Goal: Check status: Check status

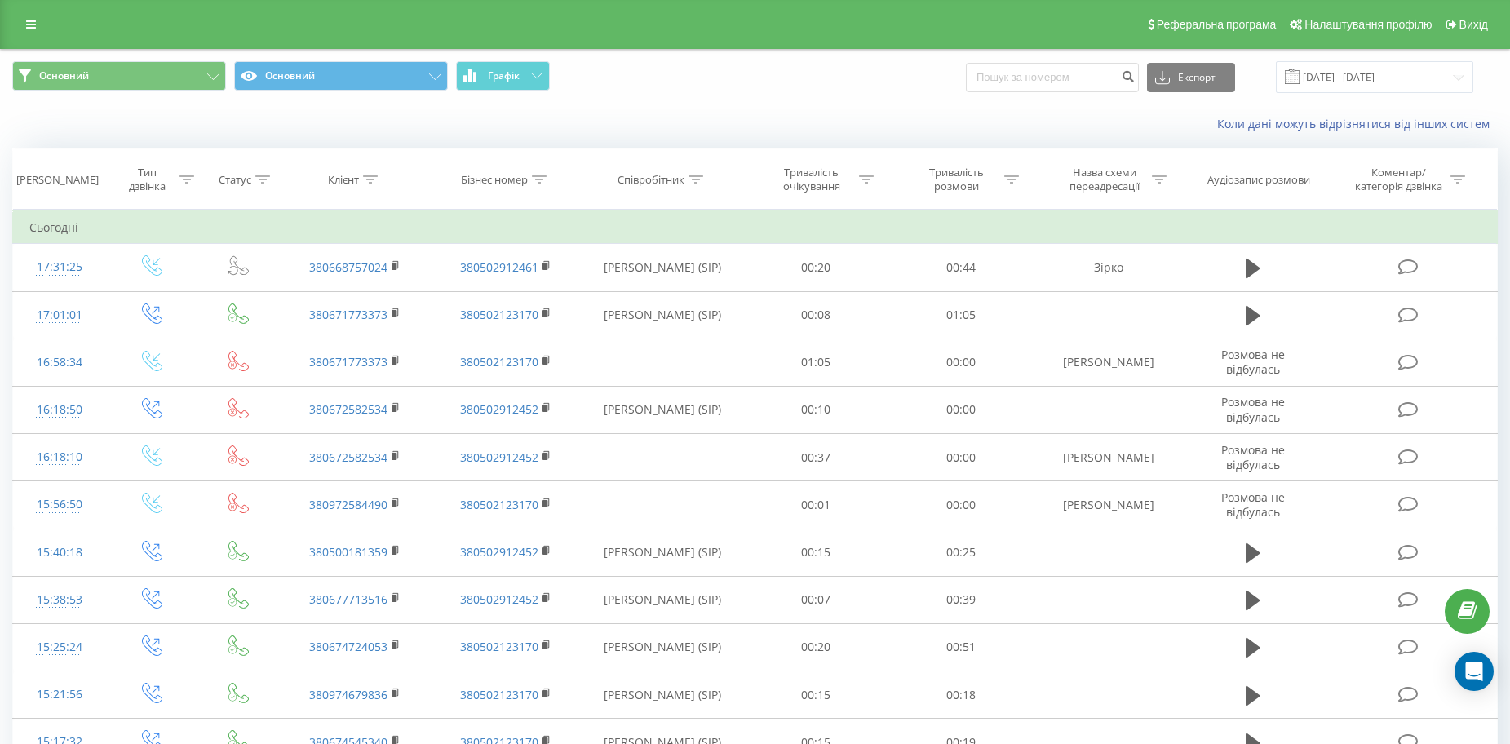
drag, startPoint x: 368, startPoint y: 476, endPoint x: 36, endPoint y: 125, distance: 483.5
click at [36, 125] on div "Коли дані можуть відрізнятися вiд інших систем" at bounding box center [755, 123] width 1508 height 39
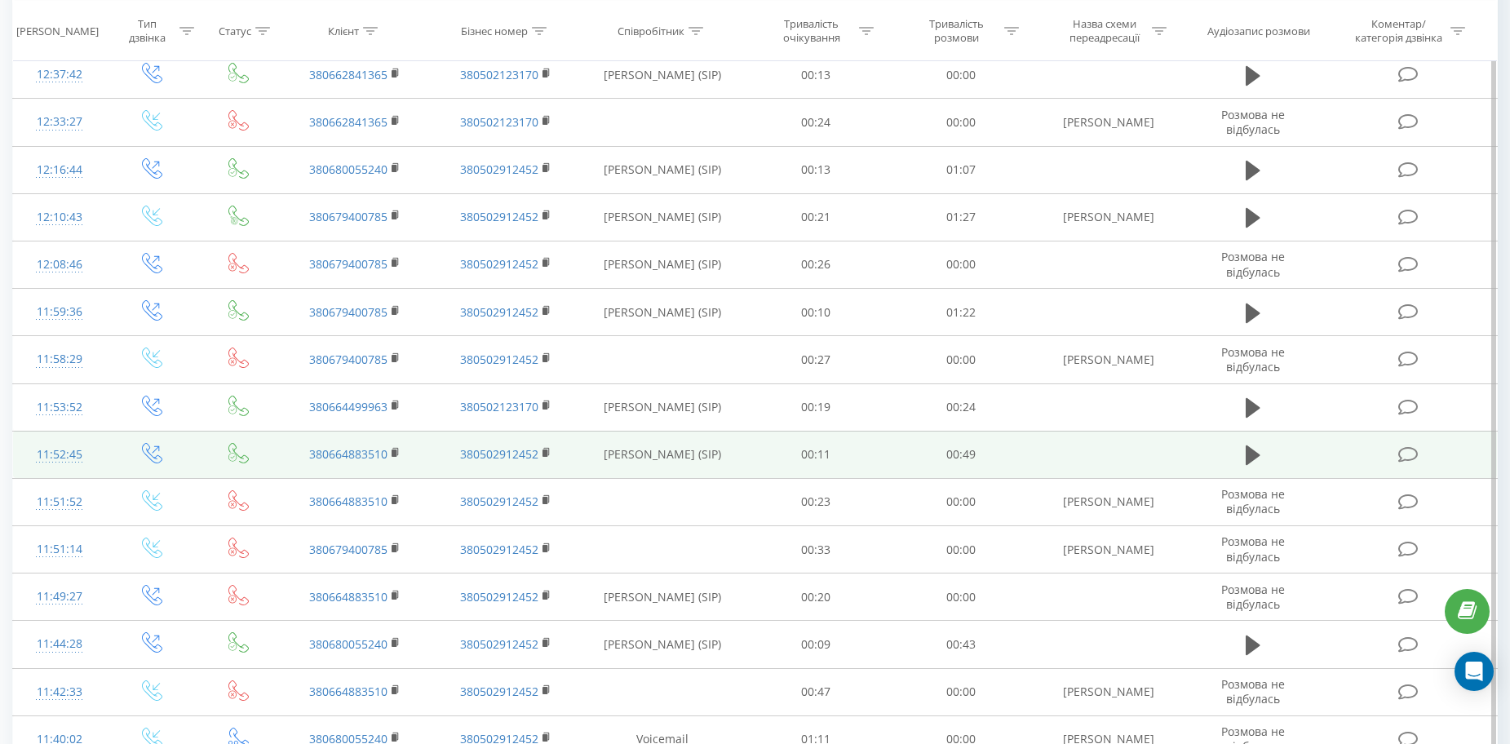
scroll to position [4307, 0]
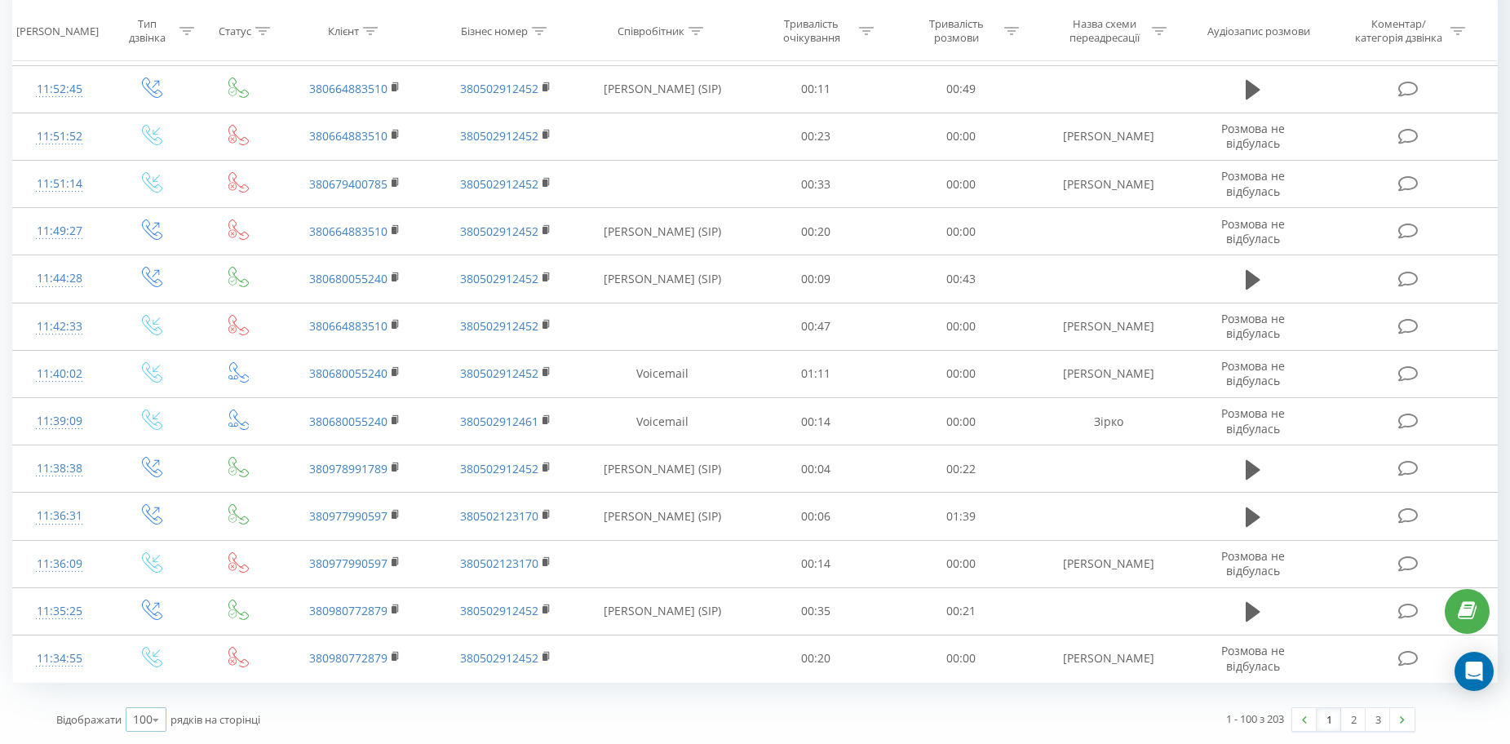
click at [143, 710] on div "100 10 25 50 100" at bounding box center [146, 719] width 41 height 24
click at [143, 694] on span "100" at bounding box center [143, 695] width 20 height 15
click at [1350, 720] on link "2" at bounding box center [1353, 719] width 24 height 23
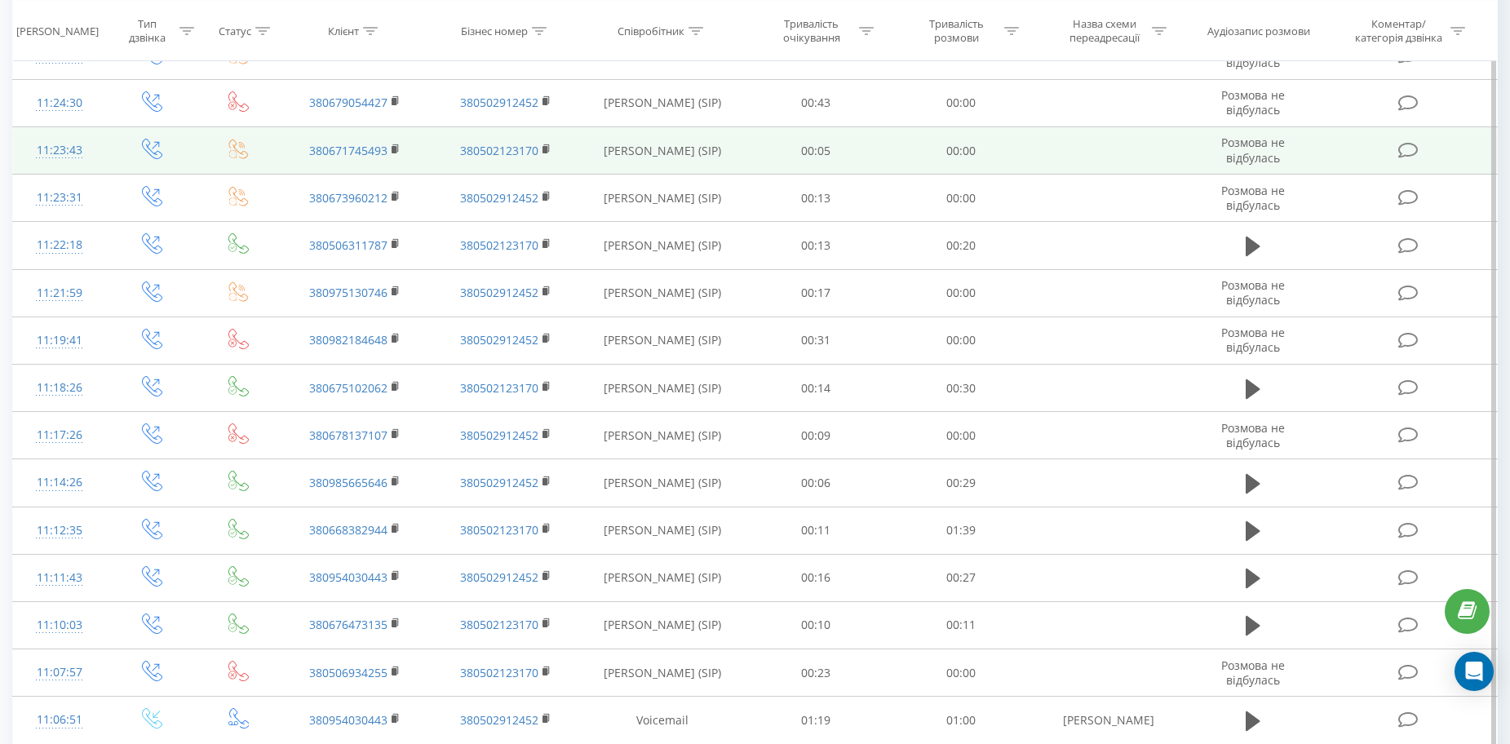
scroll to position [136, 0]
